Goal: Complete application form

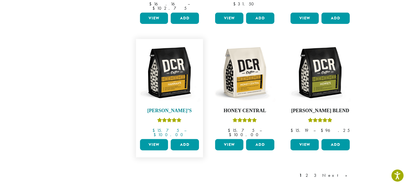
scroll to position [430, 0]
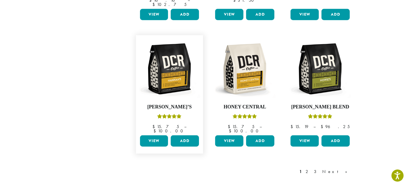
click at [160, 135] on link "View" at bounding box center [154, 140] width 28 height 11
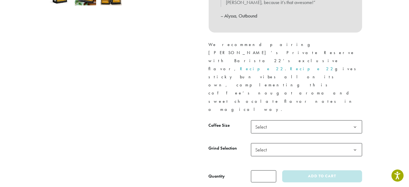
scroll to position [215, 0]
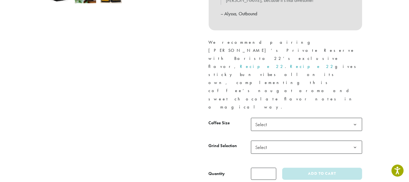
click at [306, 118] on span "Select" at bounding box center [306, 124] width 111 height 13
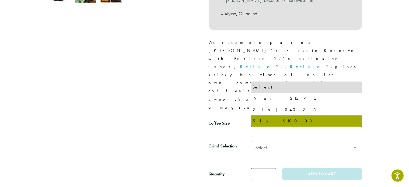
select select "**********"
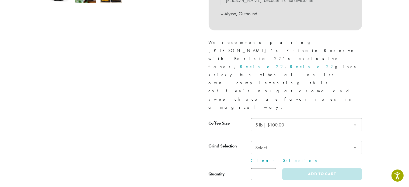
click at [292, 141] on span "Select" at bounding box center [306, 147] width 111 height 13
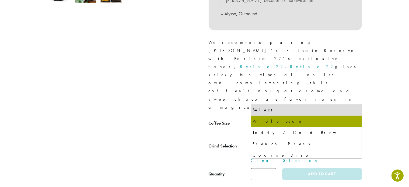
select select "**********"
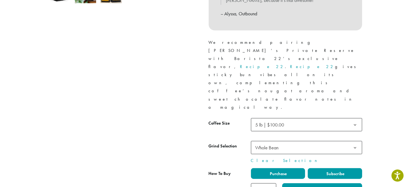
click at [318, 168] on label "Subscribe" at bounding box center [334, 173] width 54 height 11
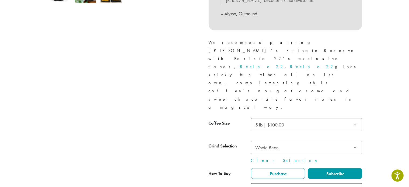
click at [286, 183] on span "Every Week" at bounding box center [306, 189] width 111 height 13
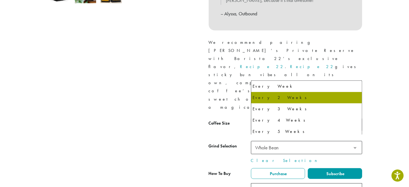
click at [305, 183] on span "Every 2 Weeks" at bounding box center [306, 189] width 111 height 13
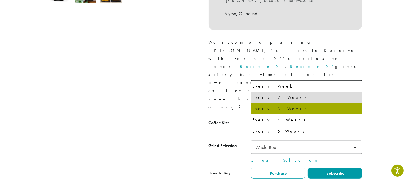
select select "******"
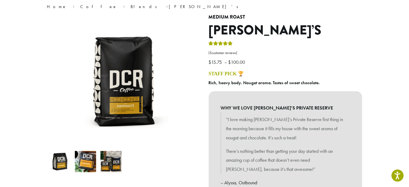
scroll to position [0, 0]
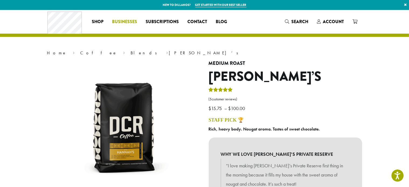
click at [116, 24] on span "Businesses" at bounding box center [124, 22] width 25 height 7
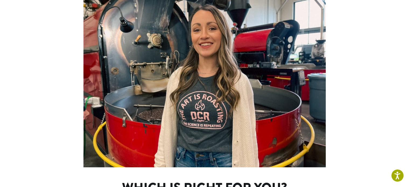
scroll to position [350, 0]
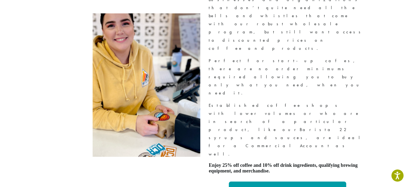
scroll to position [323, 0]
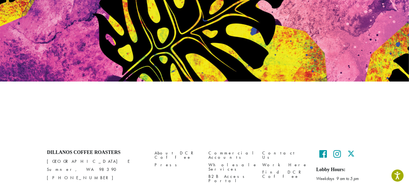
scroll to position [70, 0]
